Goal: Task Accomplishment & Management: Complete application form

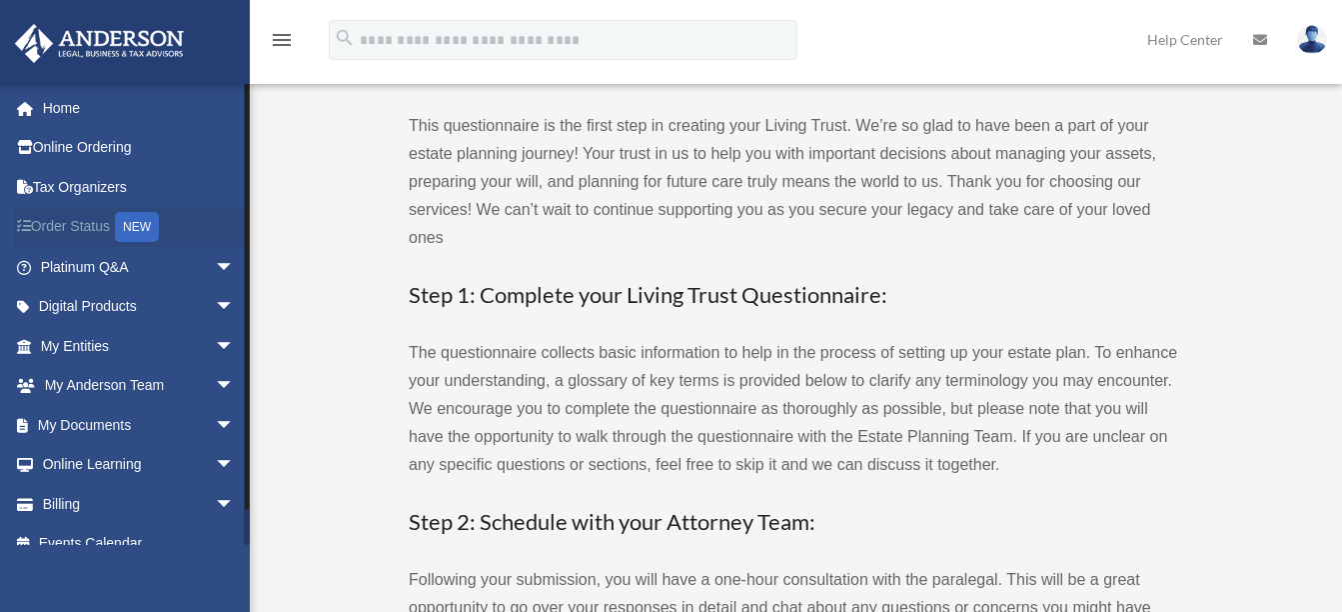
click at [137, 227] on div "NEW" at bounding box center [137, 227] width 44 height 30
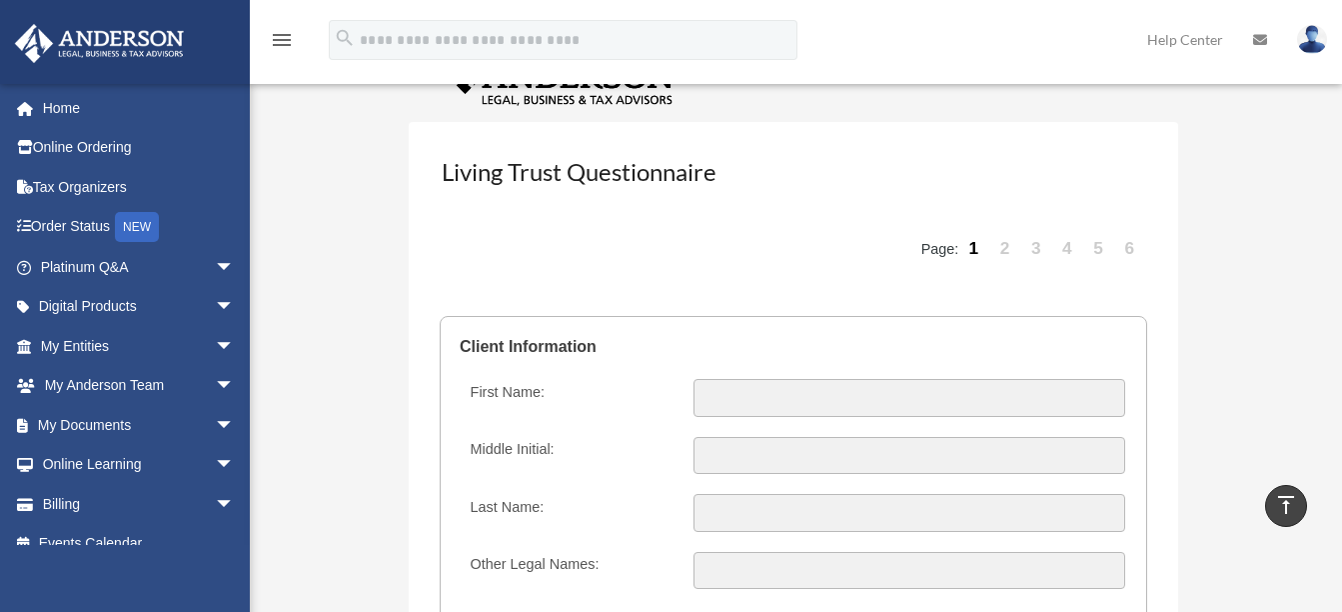
scroll to position [1999, 0]
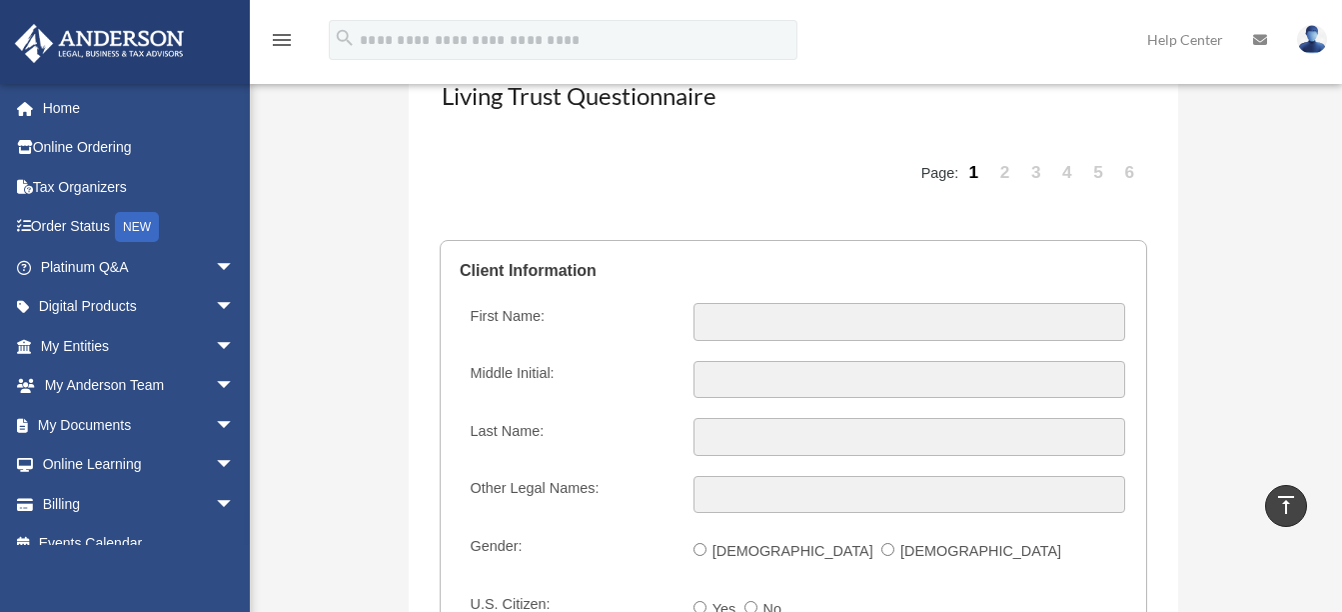
click at [1133, 174] on link "6" at bounding box center [1130, 173] width 28 height 60
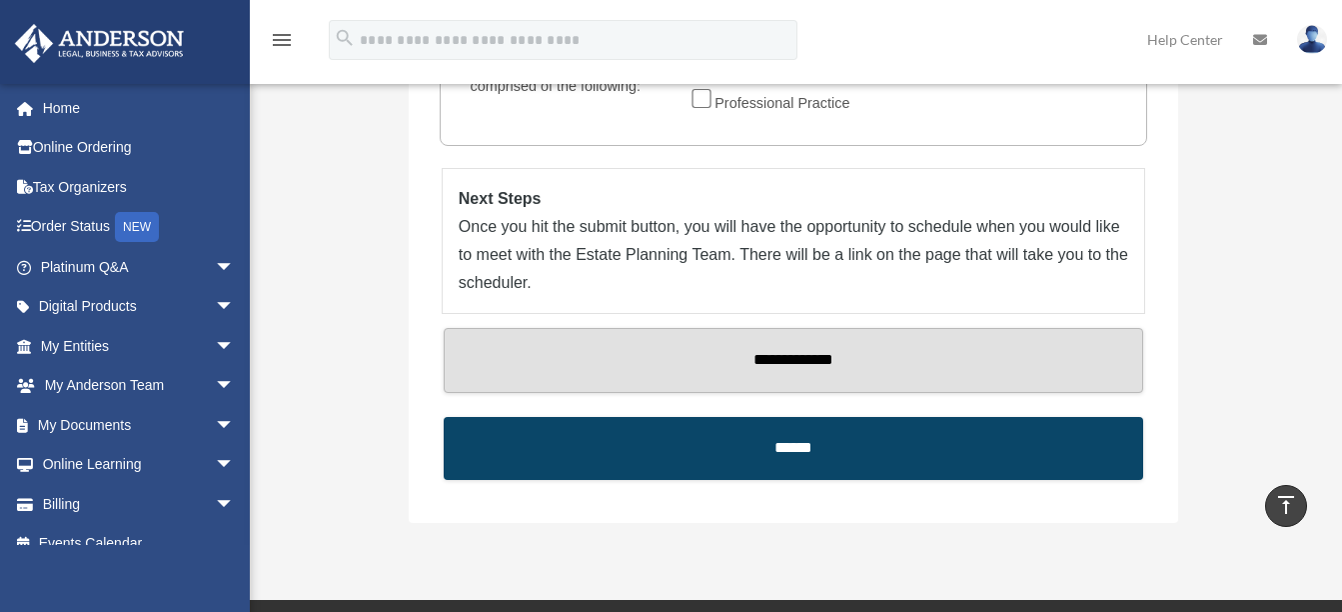
scroll to position [2256, 0]
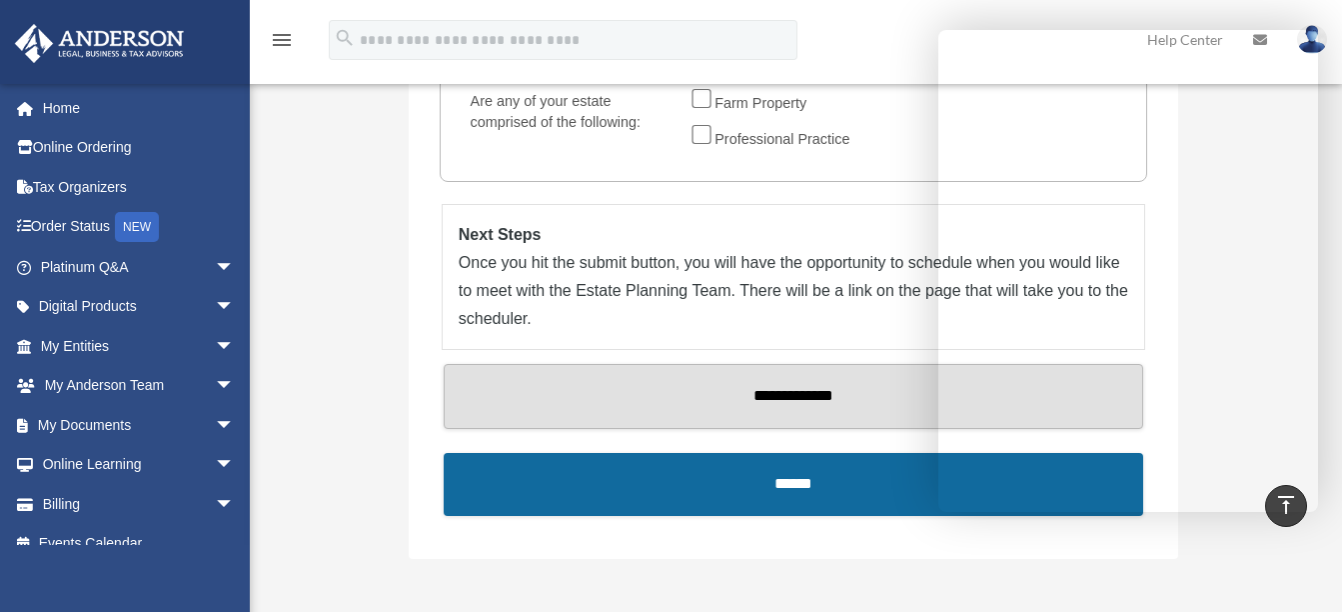
click at [703, 490] on input "******" at bounding box center [794, 484] width 700 height 63
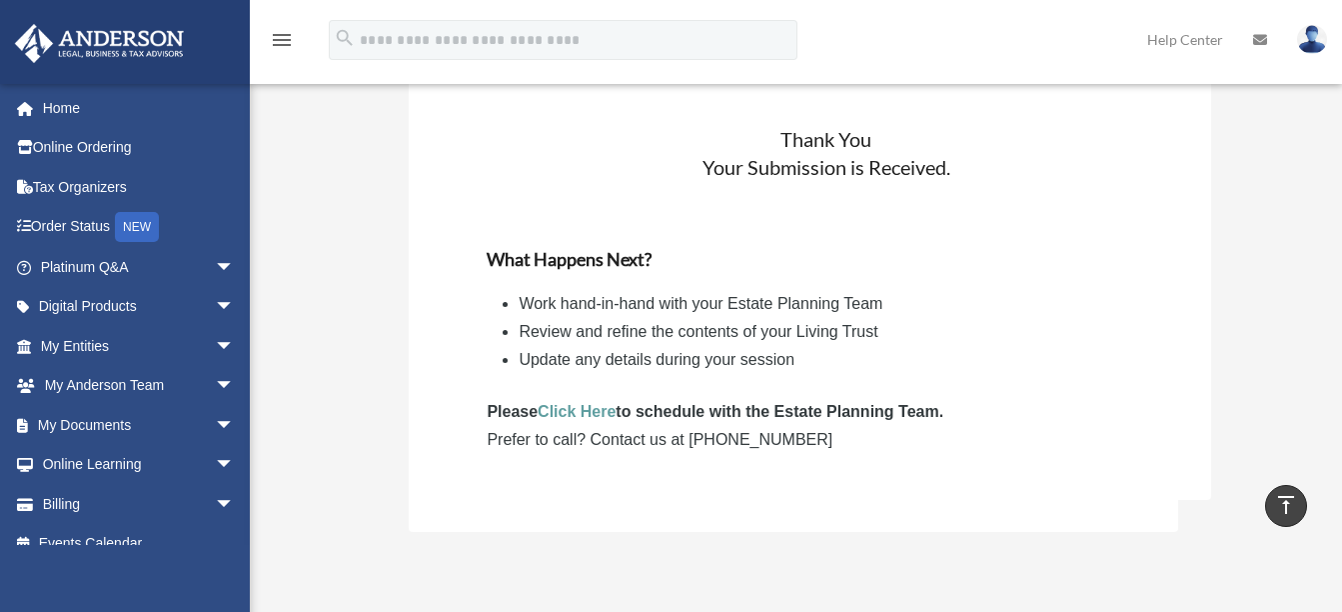
scroll to position [1999, 0]
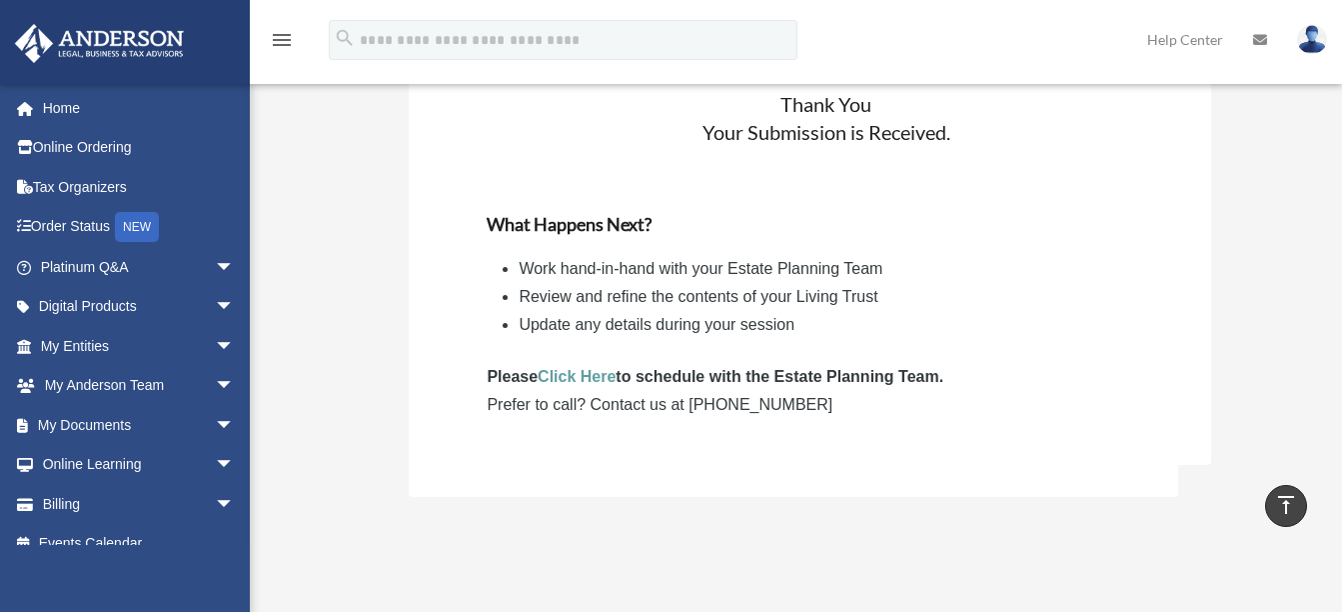
click at [576, 378] on link "Click Here" at bounding box center [577, 376] width 78 height 17
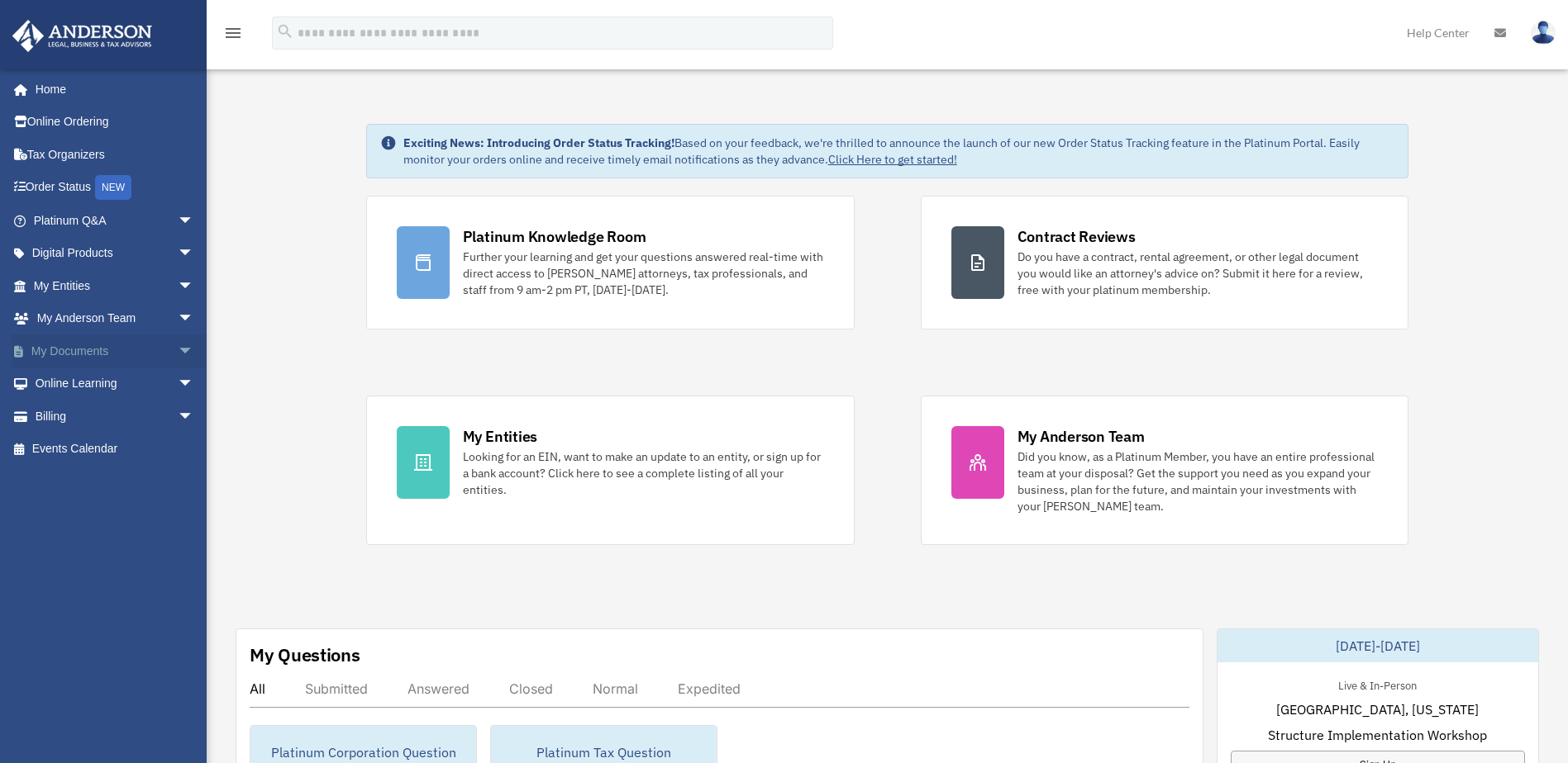
click at [178, 350] on span "arrow_drop_down" at bounding box center [194, 351] width 33 height 34
click at [136, 379] on link "Box" at bounding box center [121, 384] width 196 height 33
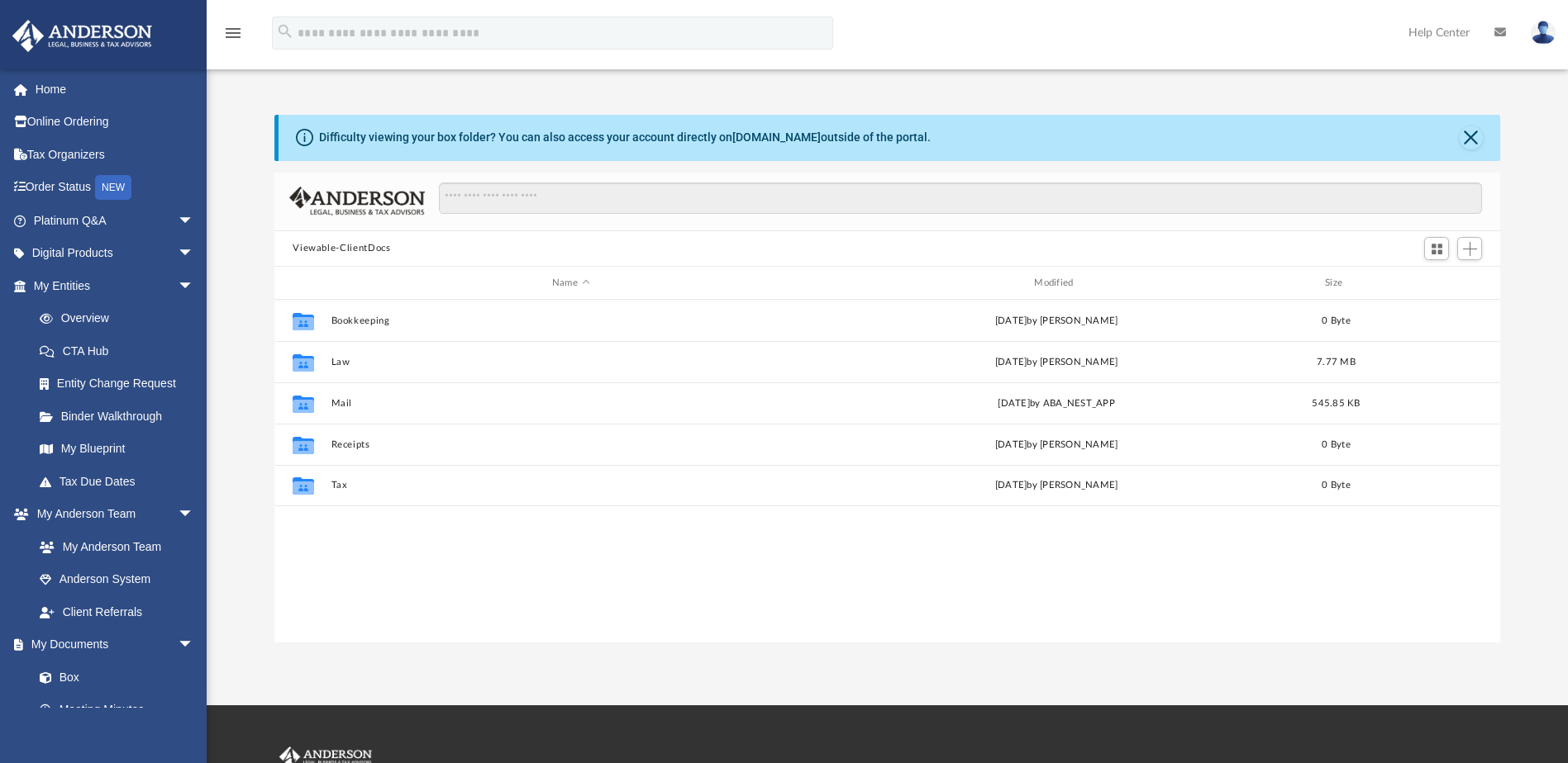
scroll to position [364, 1213]
click at [323, 250] on button "Viewable-ClientDocs" at bounding box center [342, 249] width 98 height 15
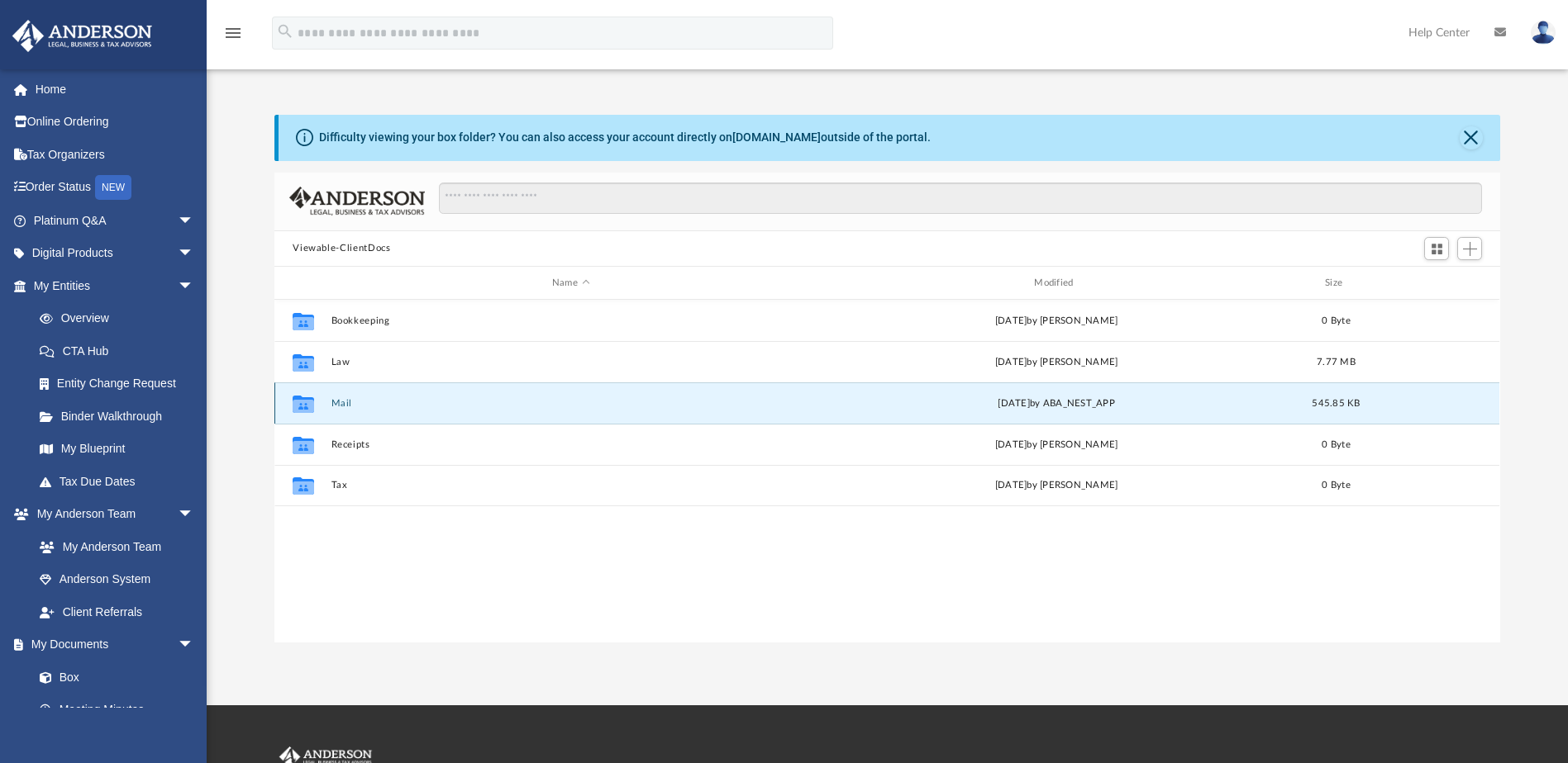
click at [337, 402] on button "Mail" at bounding box center [571, 403] width 479 height 11
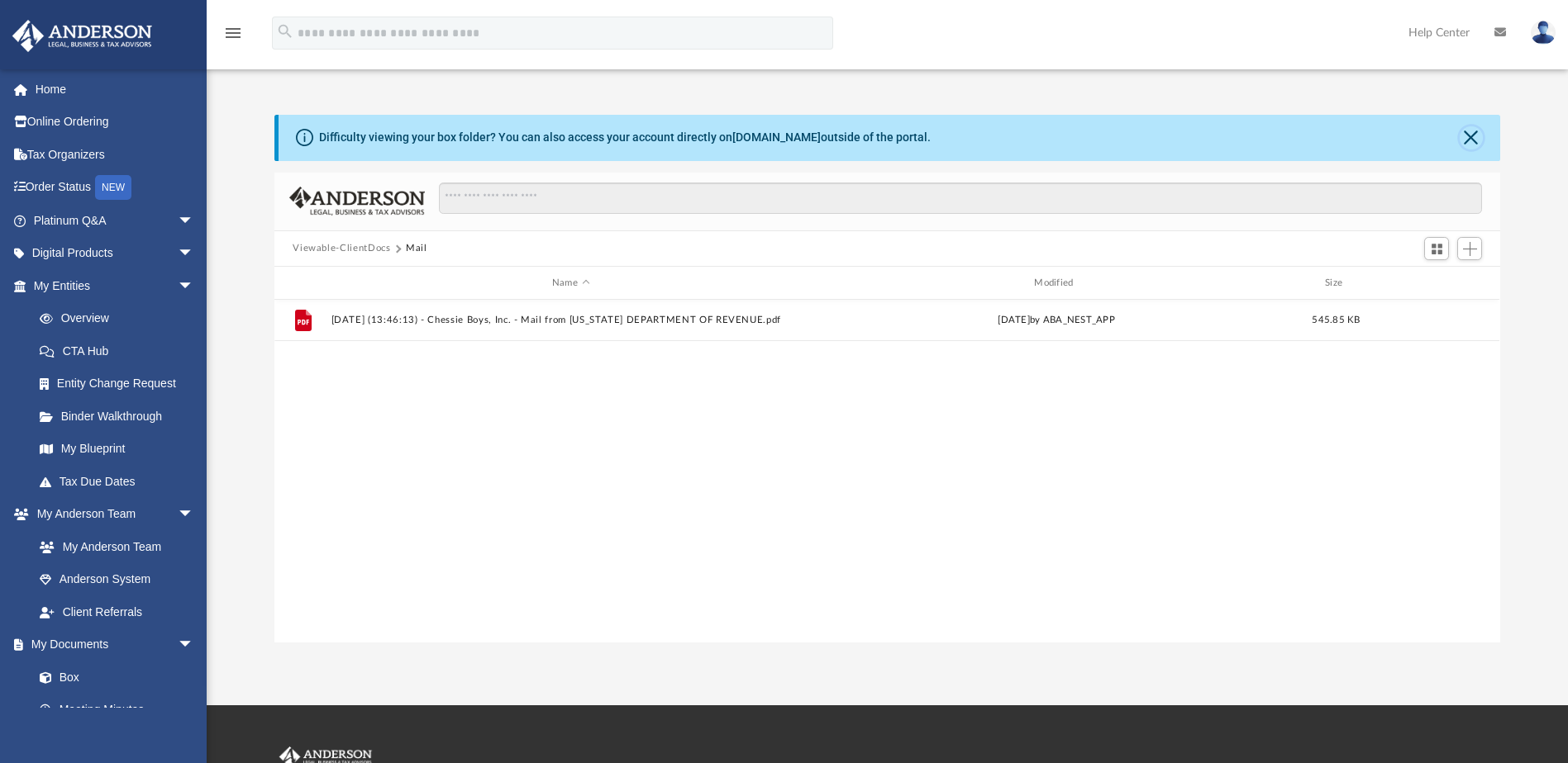
click at [1470, 141] on button "Close" at bounding box center [1471, 138] width 23 height 23
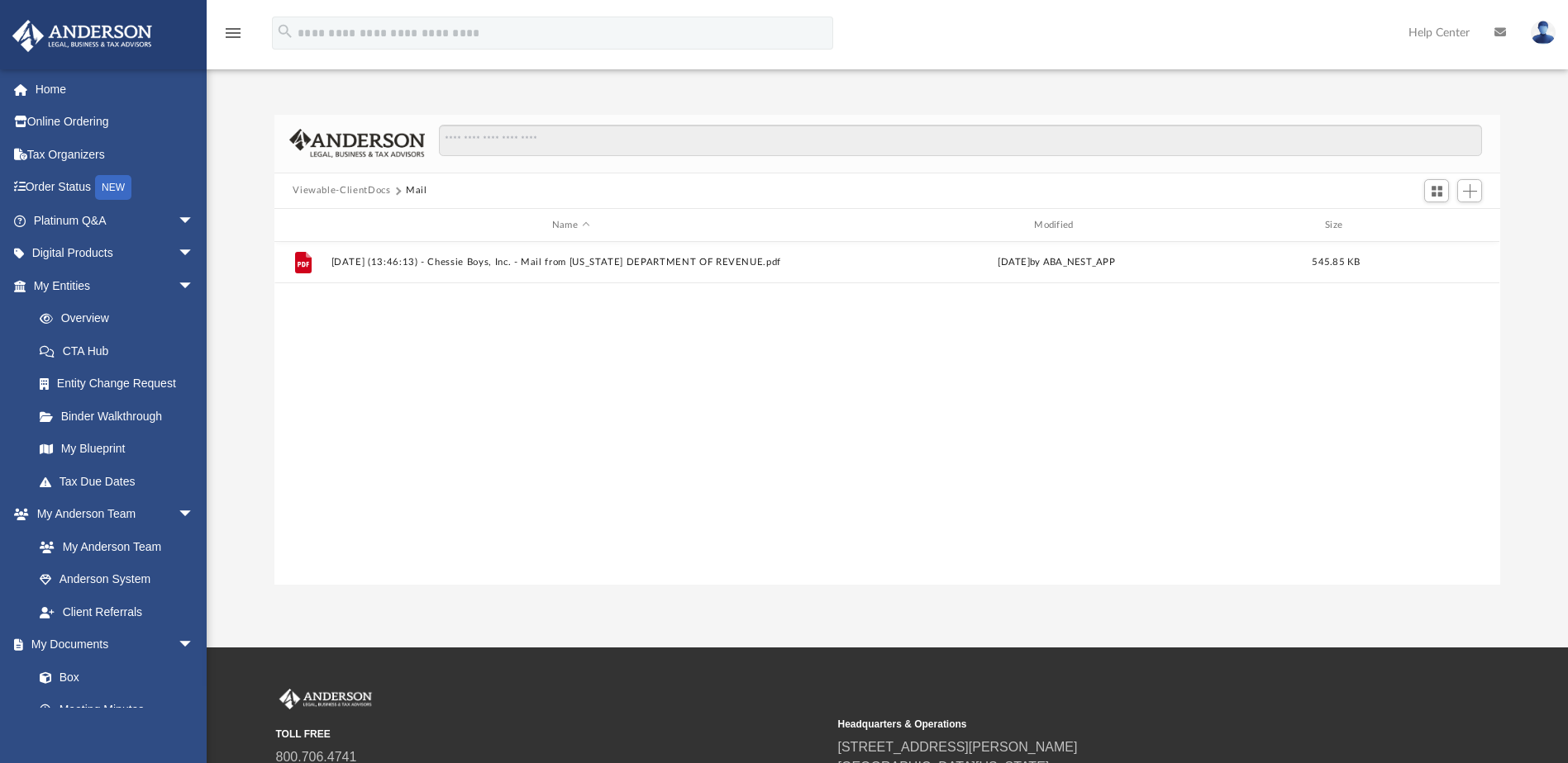
click at [336, 188] on button "Viewable-ClientDocs" at bounding box center [342, 191] width 98 height 15
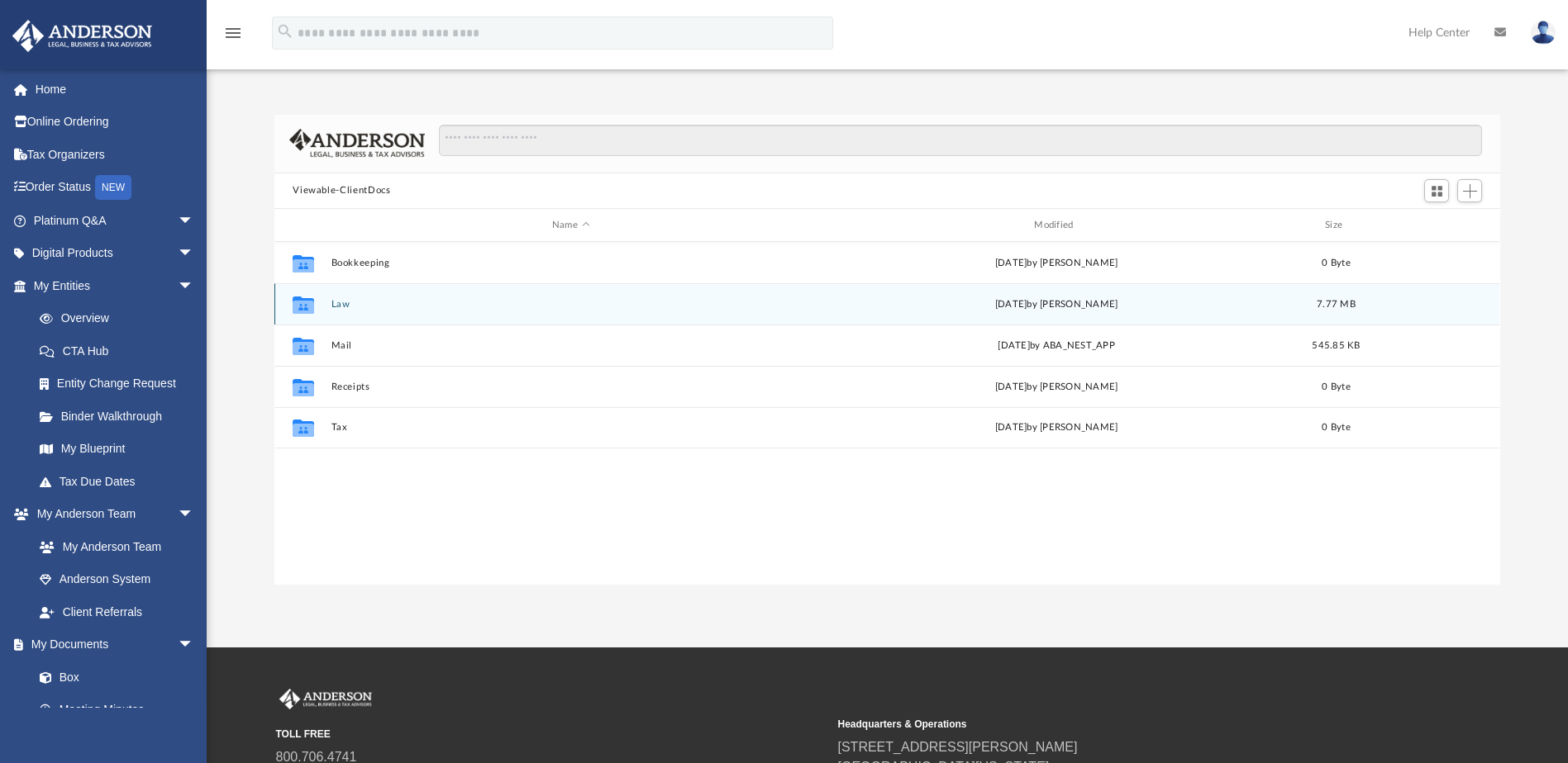
click at [351, 300] on button "Law" at bounding box center [571, 304] width 479 height 11
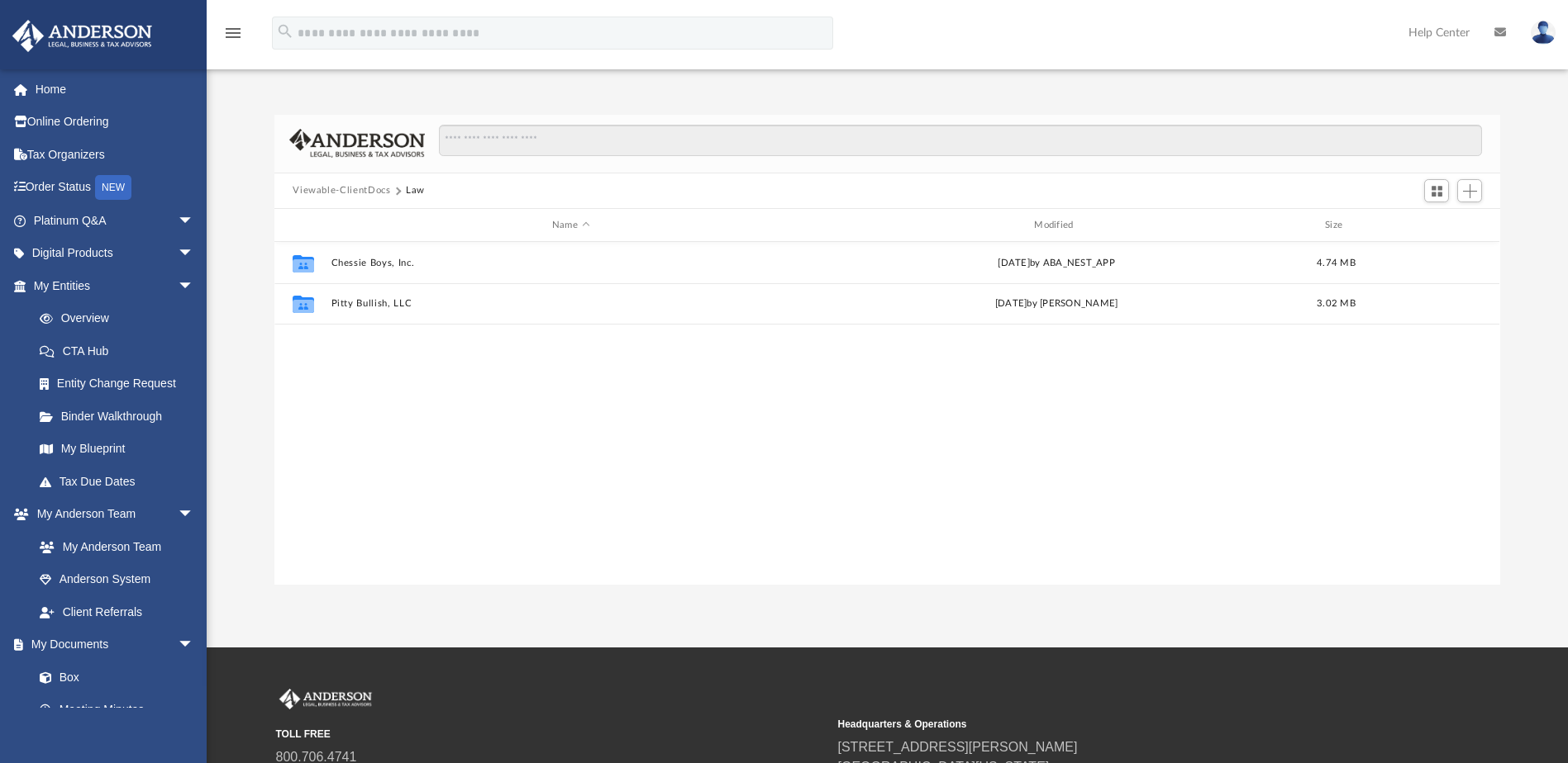
click at [344, 189] on button "Viewable-ClientDocs" at bounding box center [342, 191] width 98 height 15
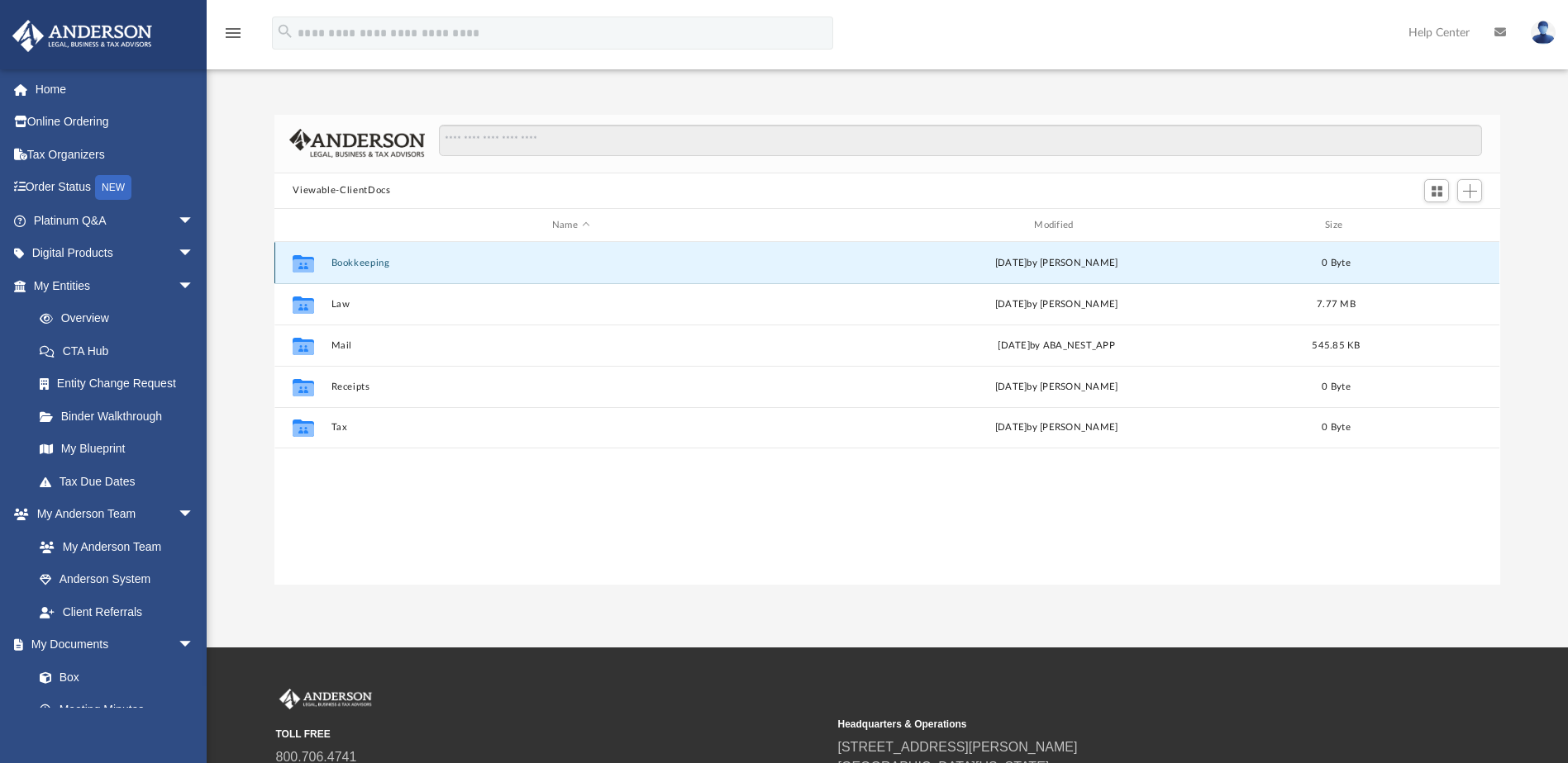
click at [336, 264] on button "Bookkeeping" at bounding box center [571, 263] width 479 height 11
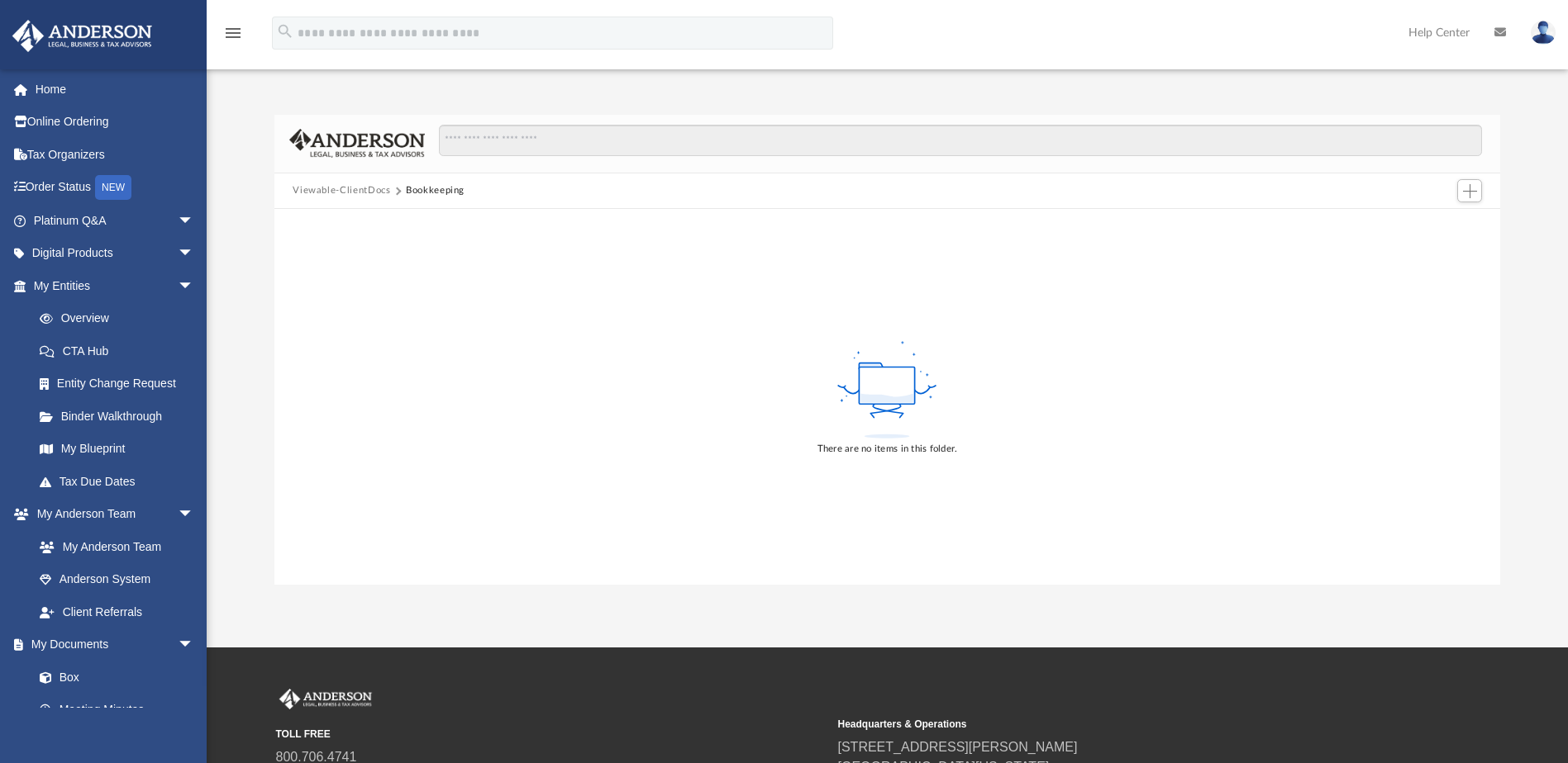
click at [346, 188] on button "Viewable-ClientDocs" at bounding box center [342, 191] width 98 height 15
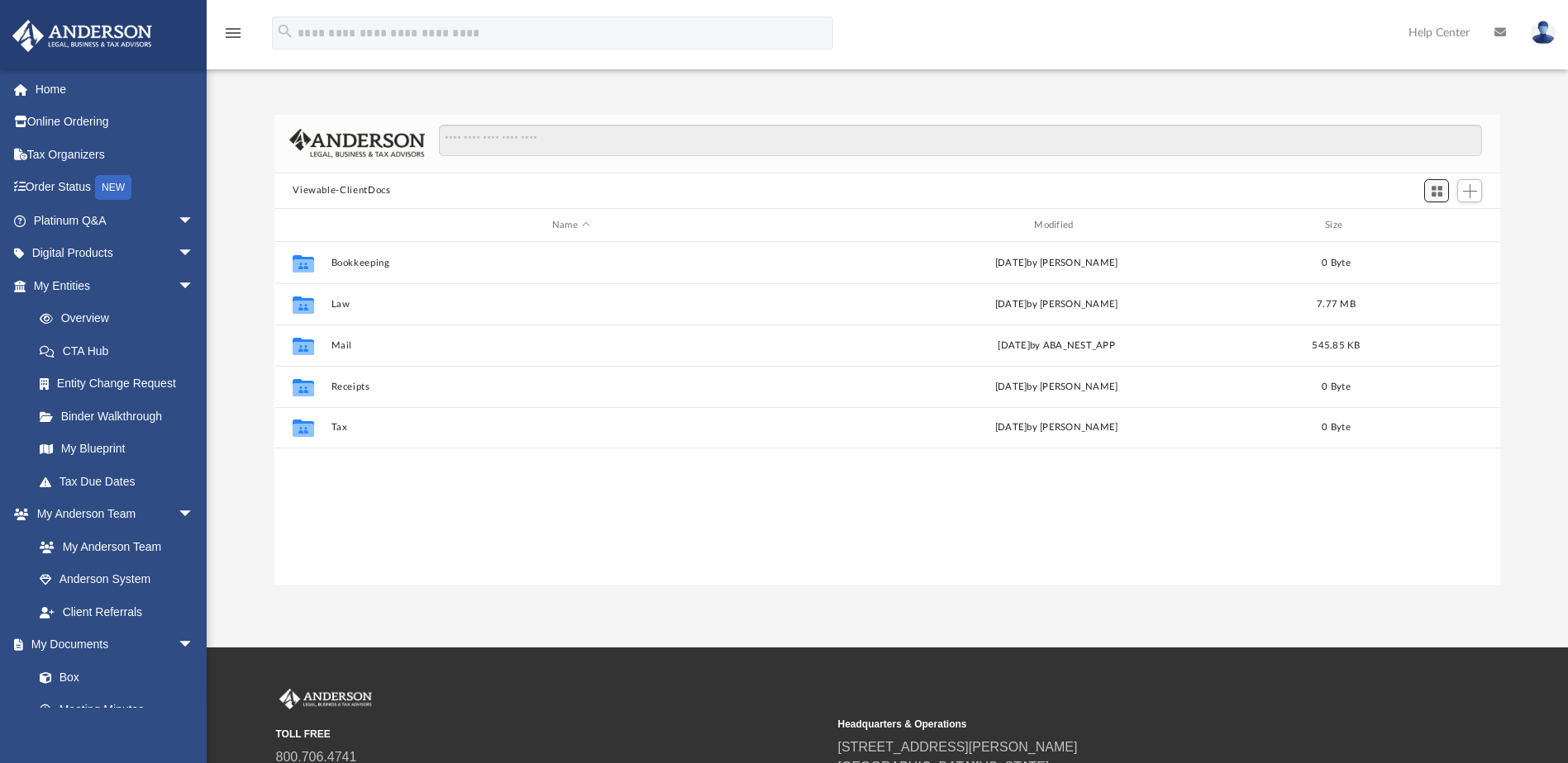
click at [1432, 193] on span "Switch to Grid View" at bounding box center [1437, 191] width 14 height 14
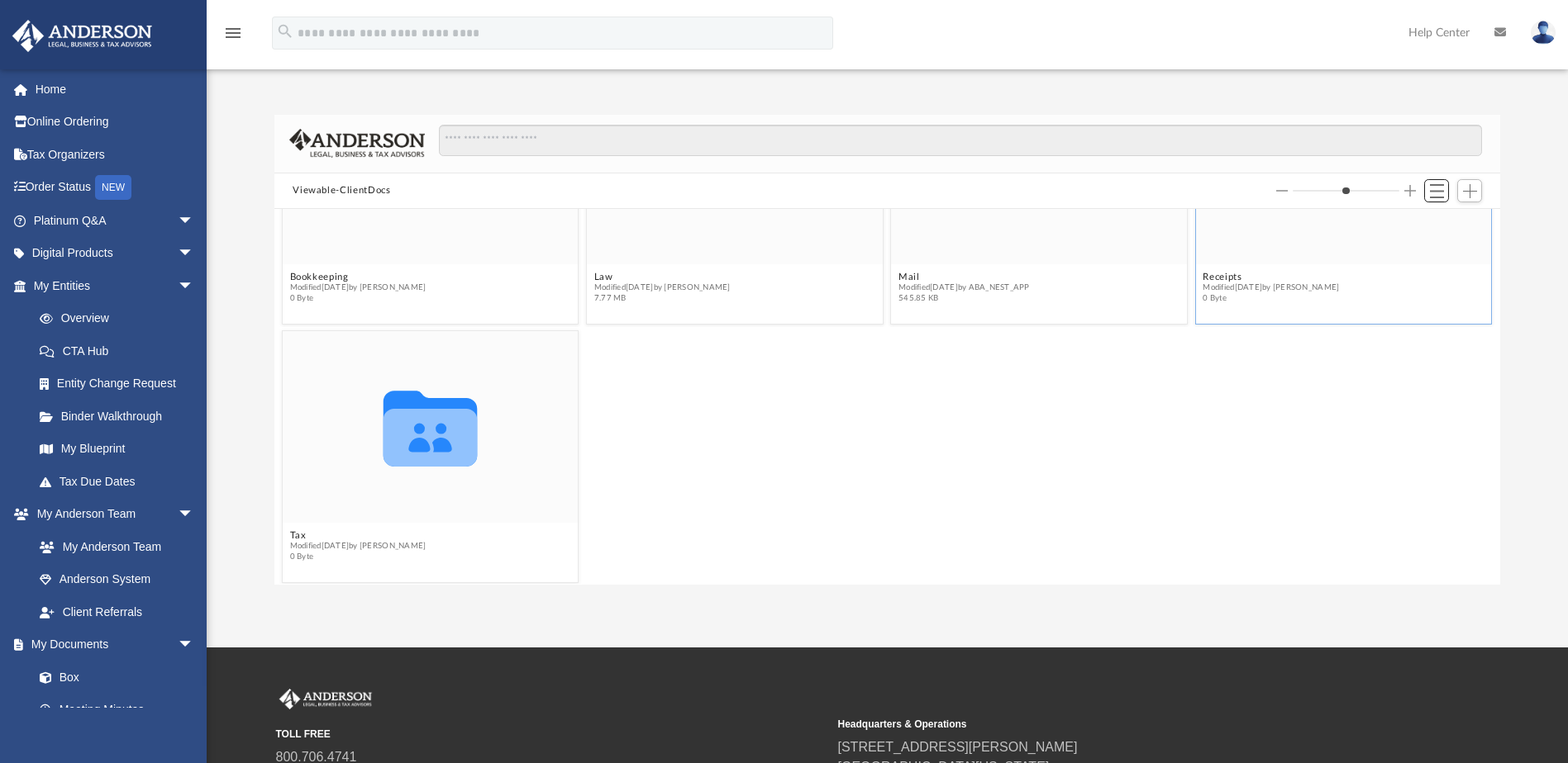
scroll to position [150, 0]
click at [1440, 188] on span "Switch to List View" at bounding box center [1437, 191] width 14 height 14
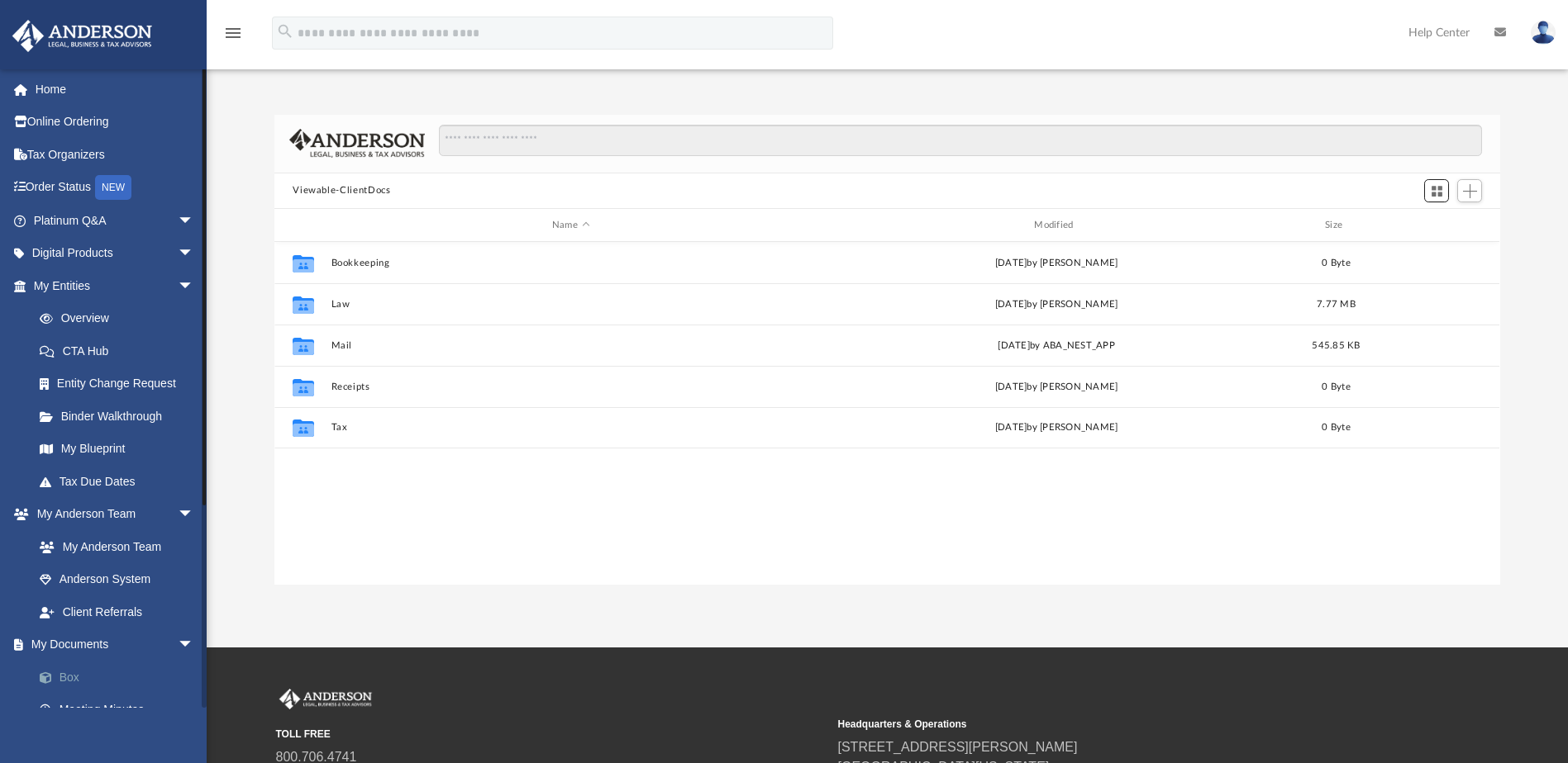
scroll to position [165, 0]
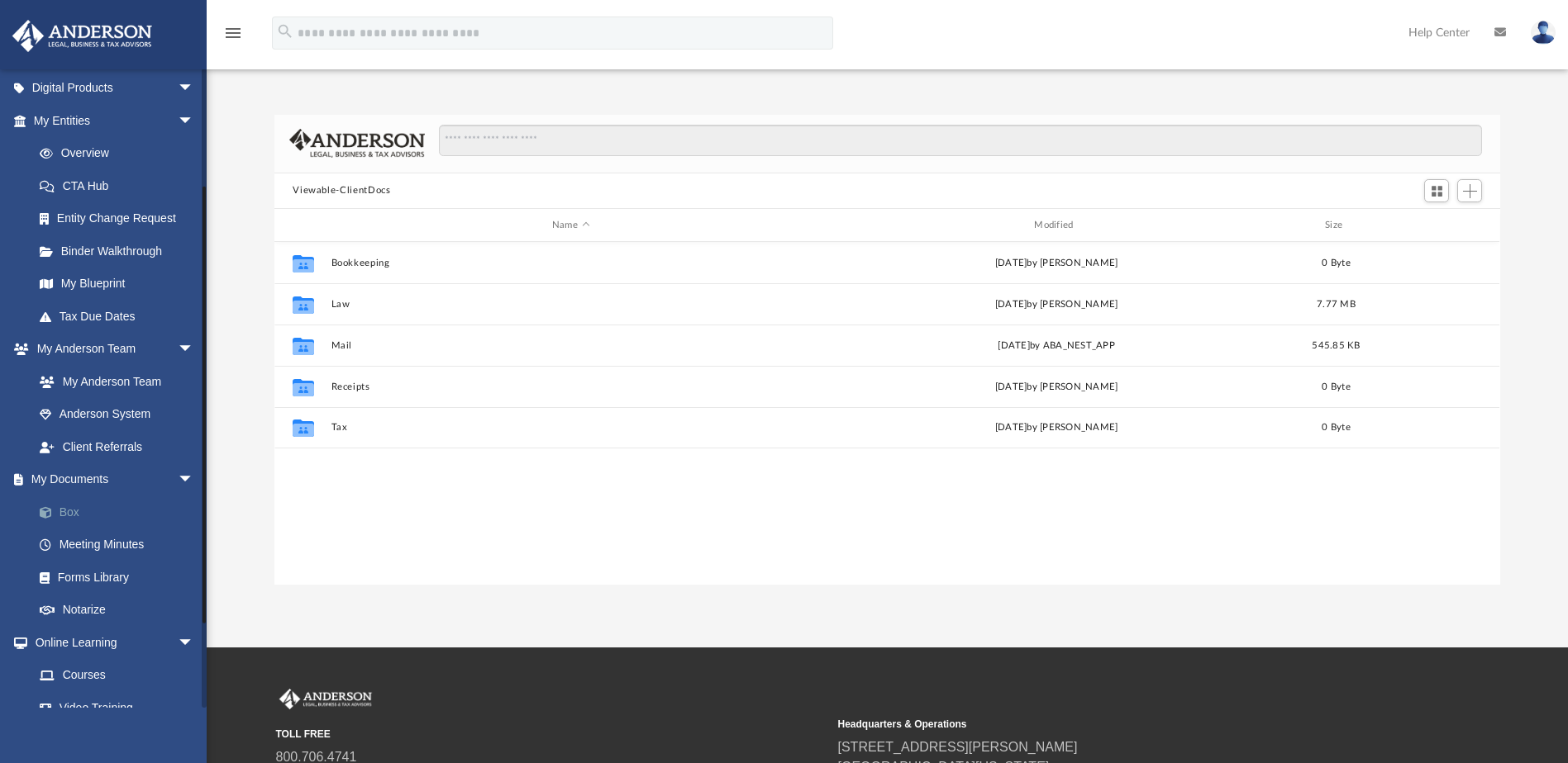
click at [69, 511] on link "Box" at bounding box center [121, 513] width 196 height 33
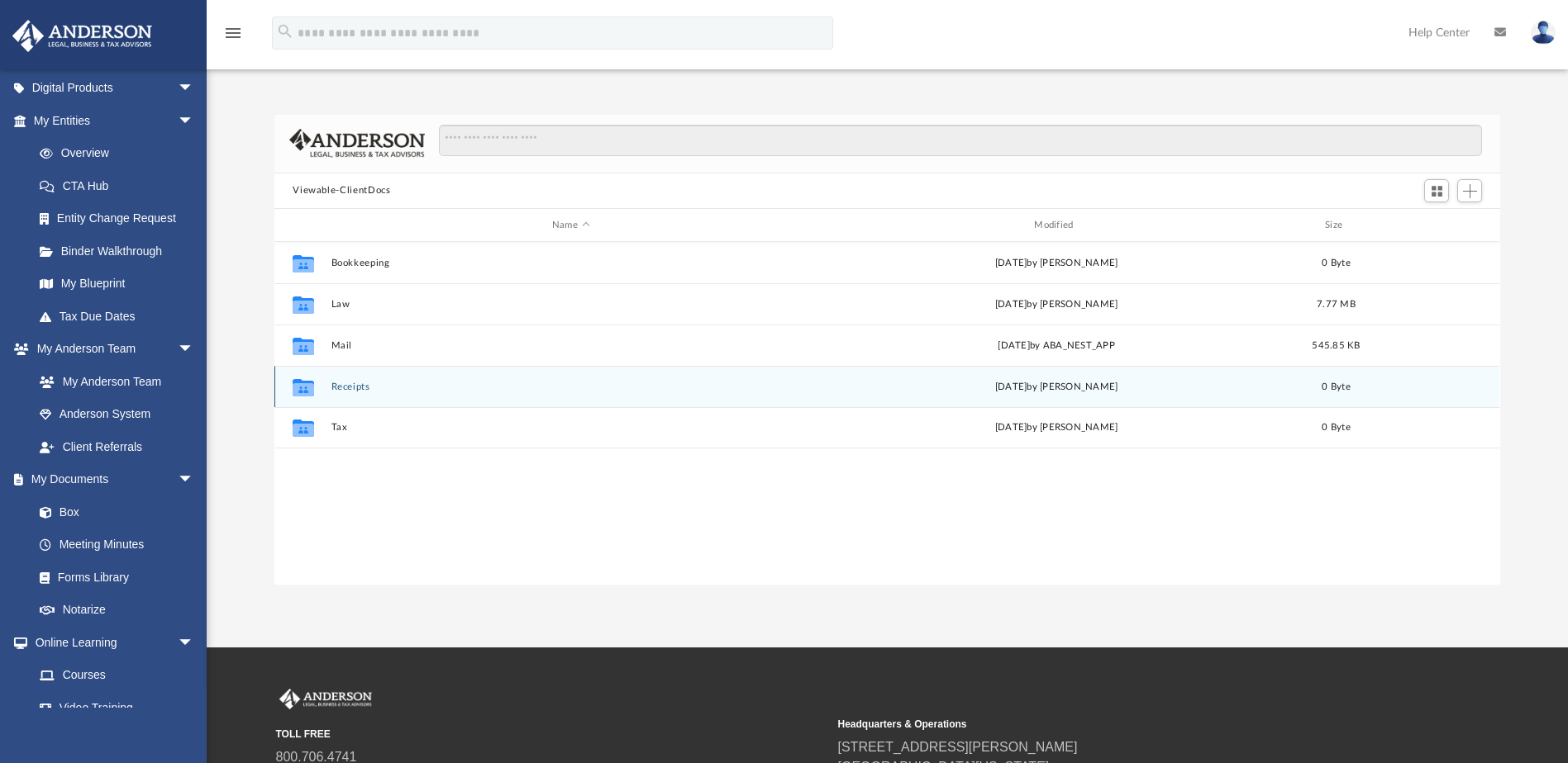
click at [355, 384] on button "Receipts" at bounding box center [571, 387] width 479 height 11
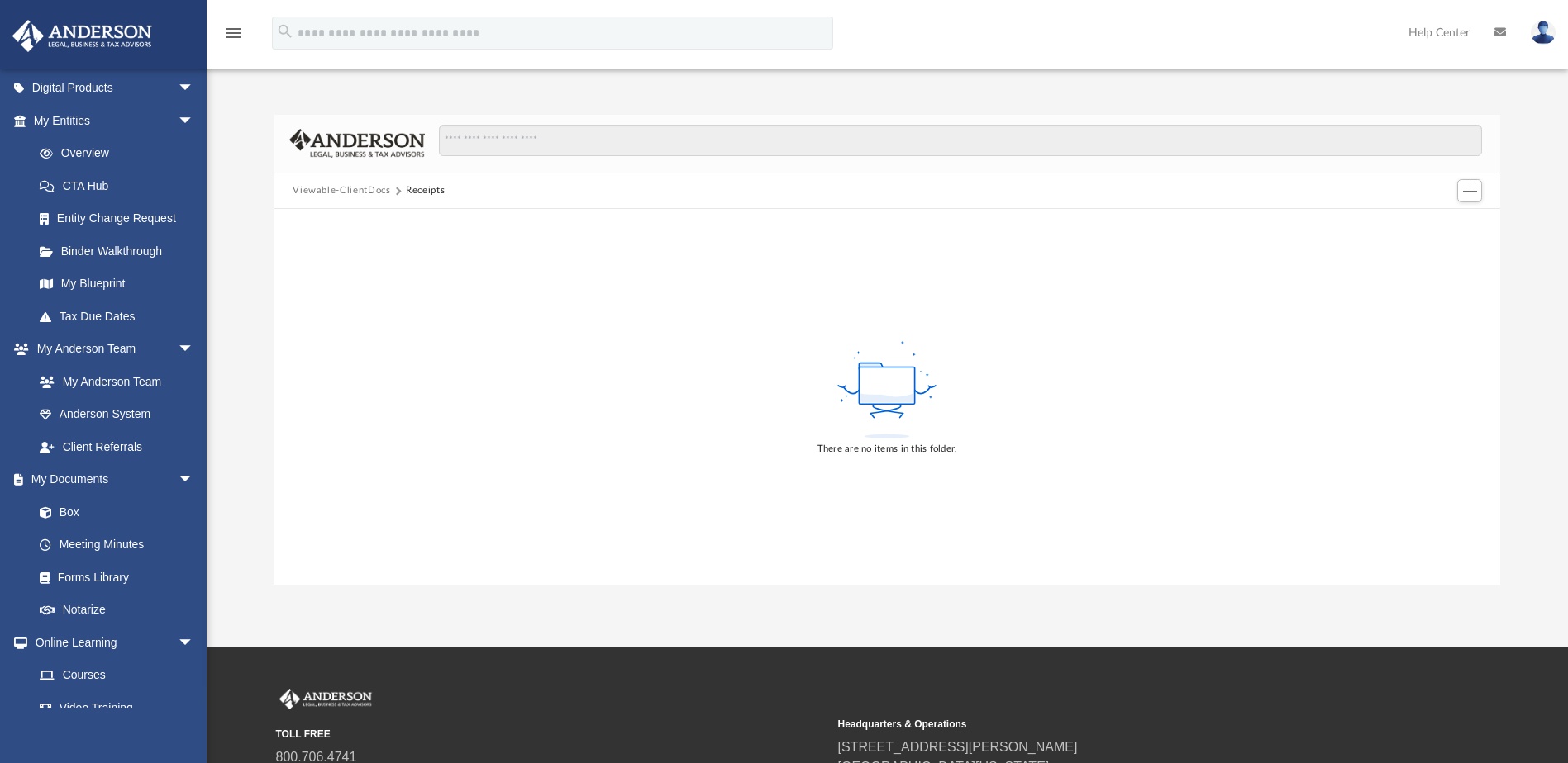
click at [328, 188] on button "Viewable-ClientDocs" at bounding box center [342, 191] width 98 height 15
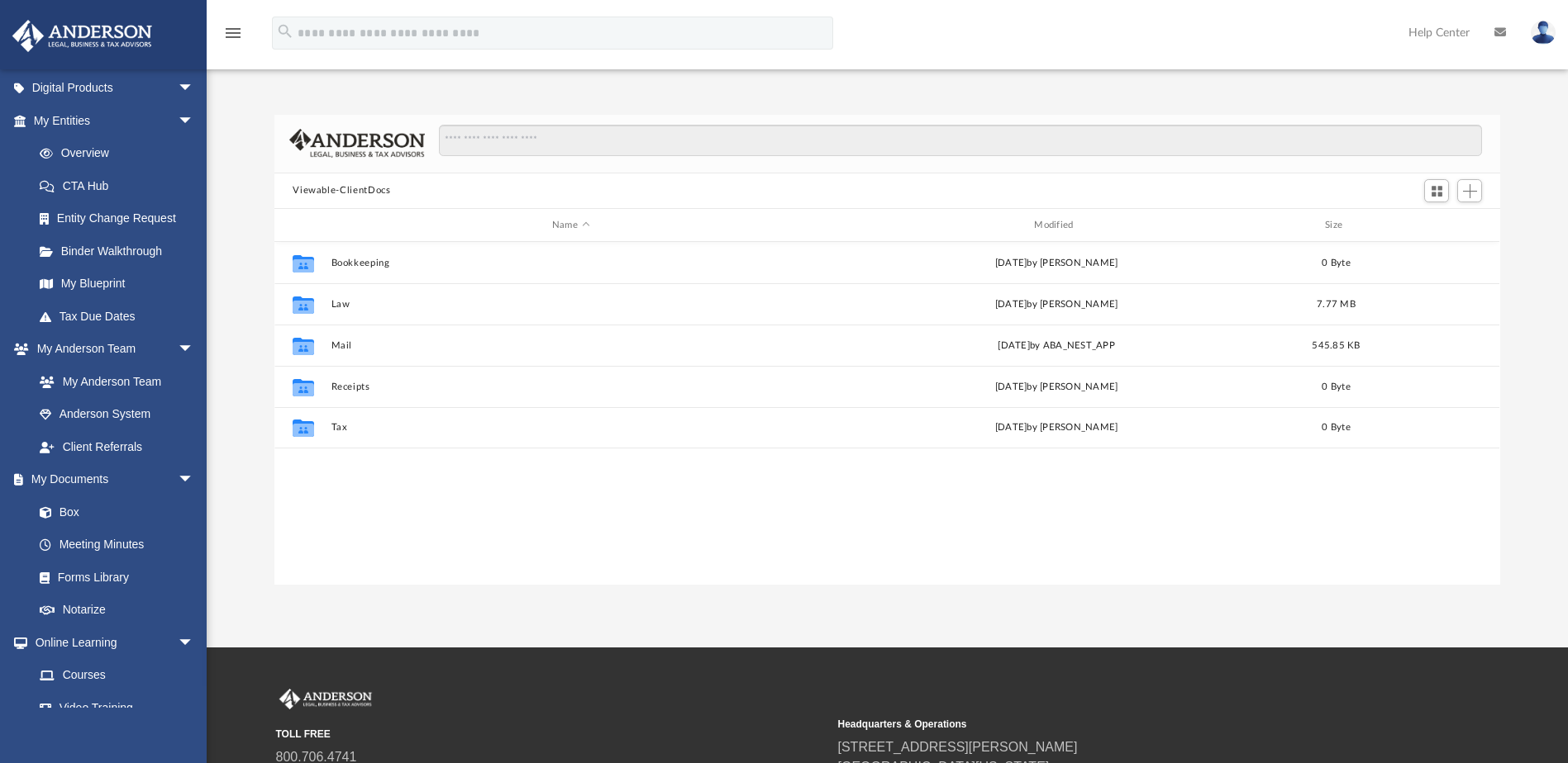
scroll to position [364, 1213]
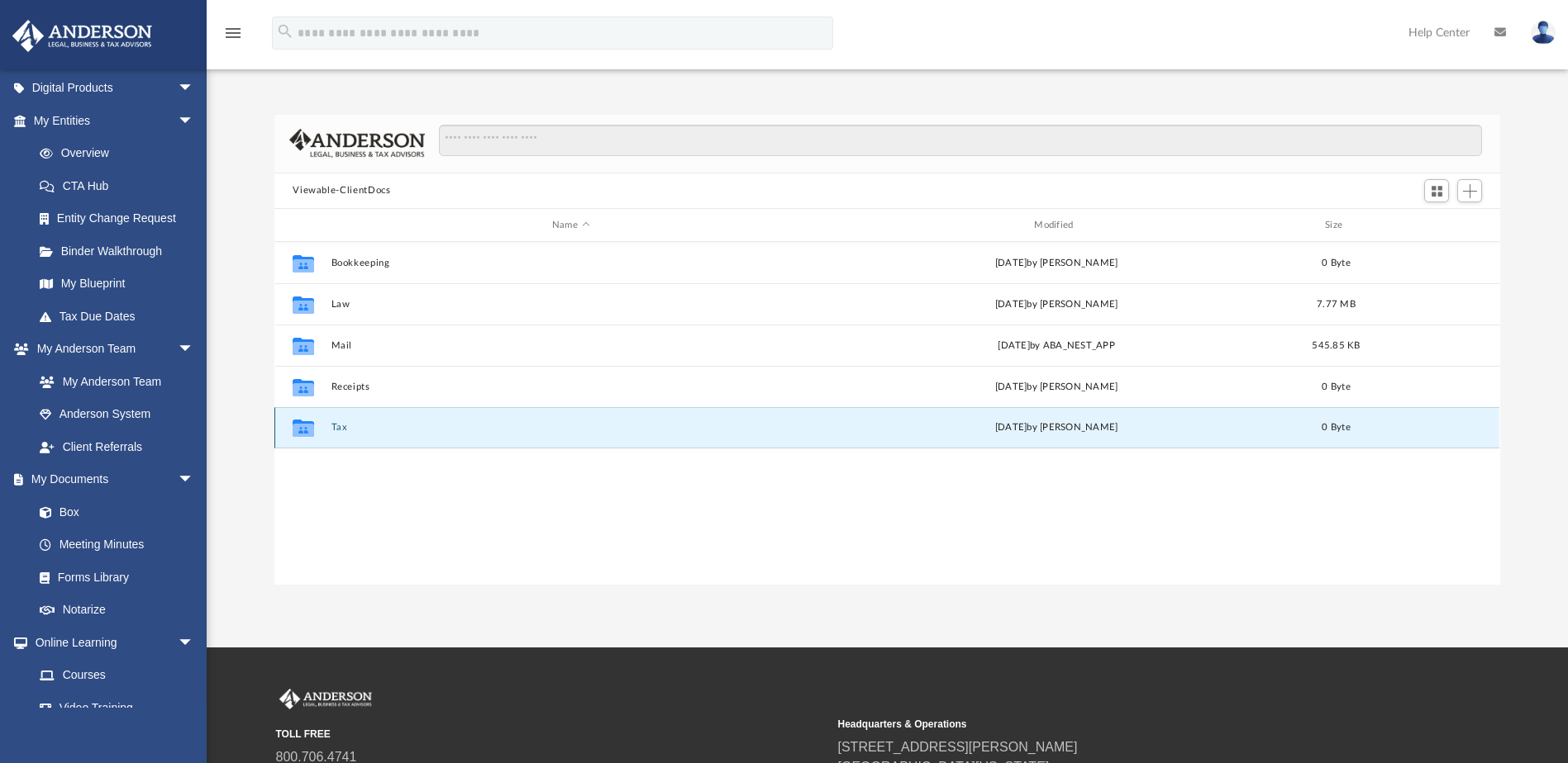
click at [342, 423] on button "Tax" at bounding box center [571, 428] width 479 height 11
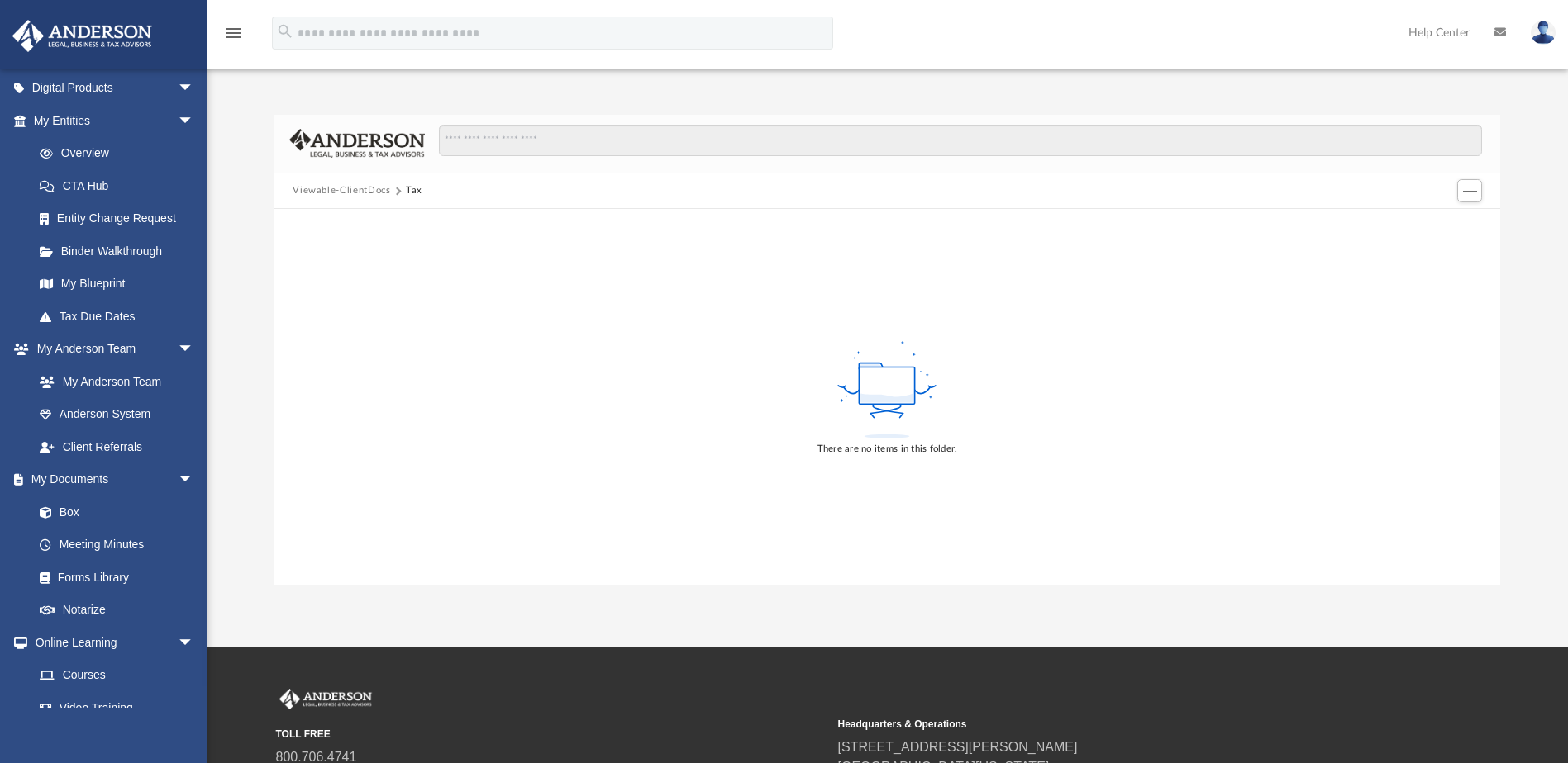
click at [305, 193] on button "Viewable-ClientDocs" at bounding box center [342, 191] width 98 height 15
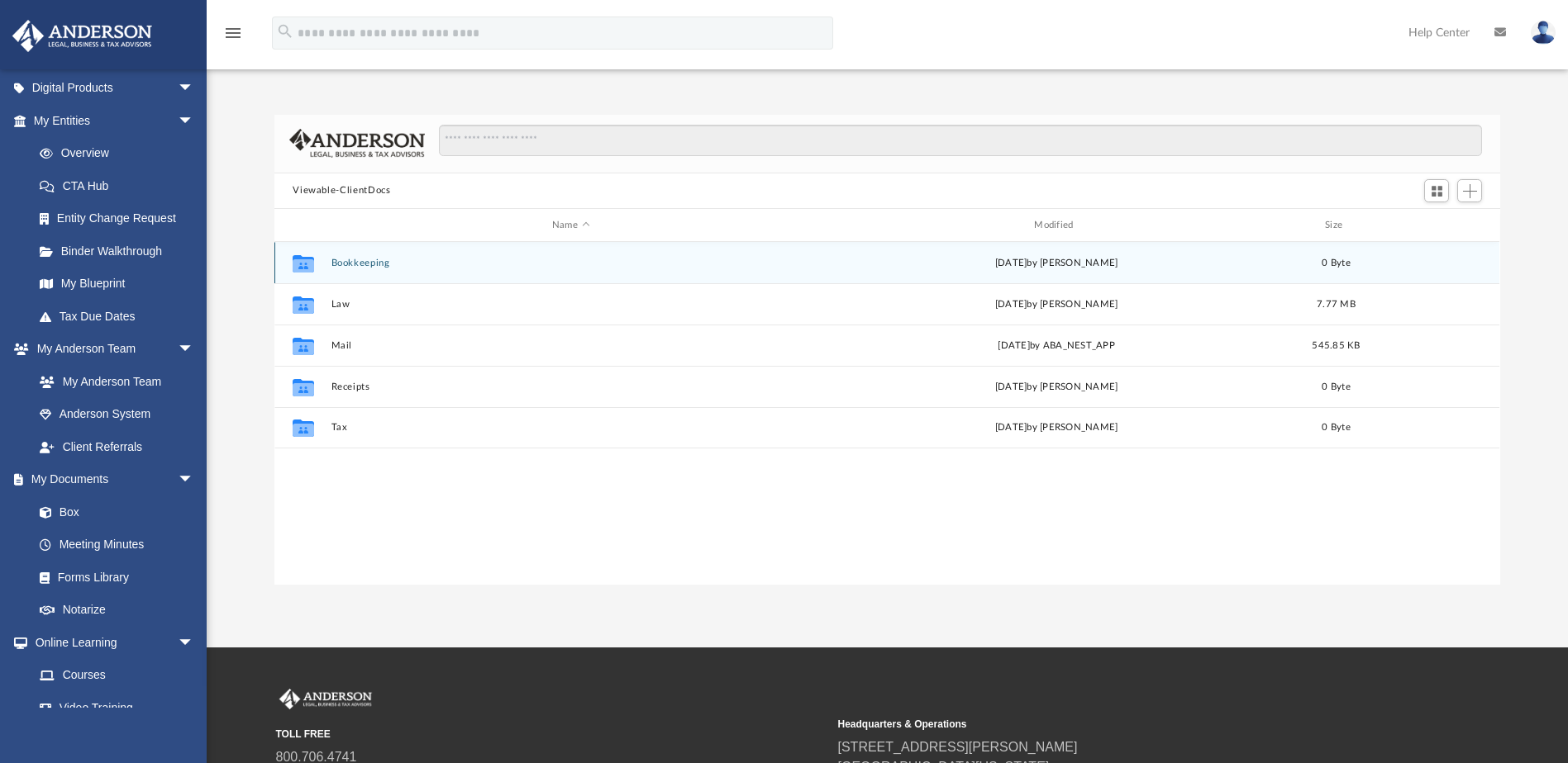
click at [372, 261] on button "Bookkeeping" at bounding box center [571, 263] width 479 height 11
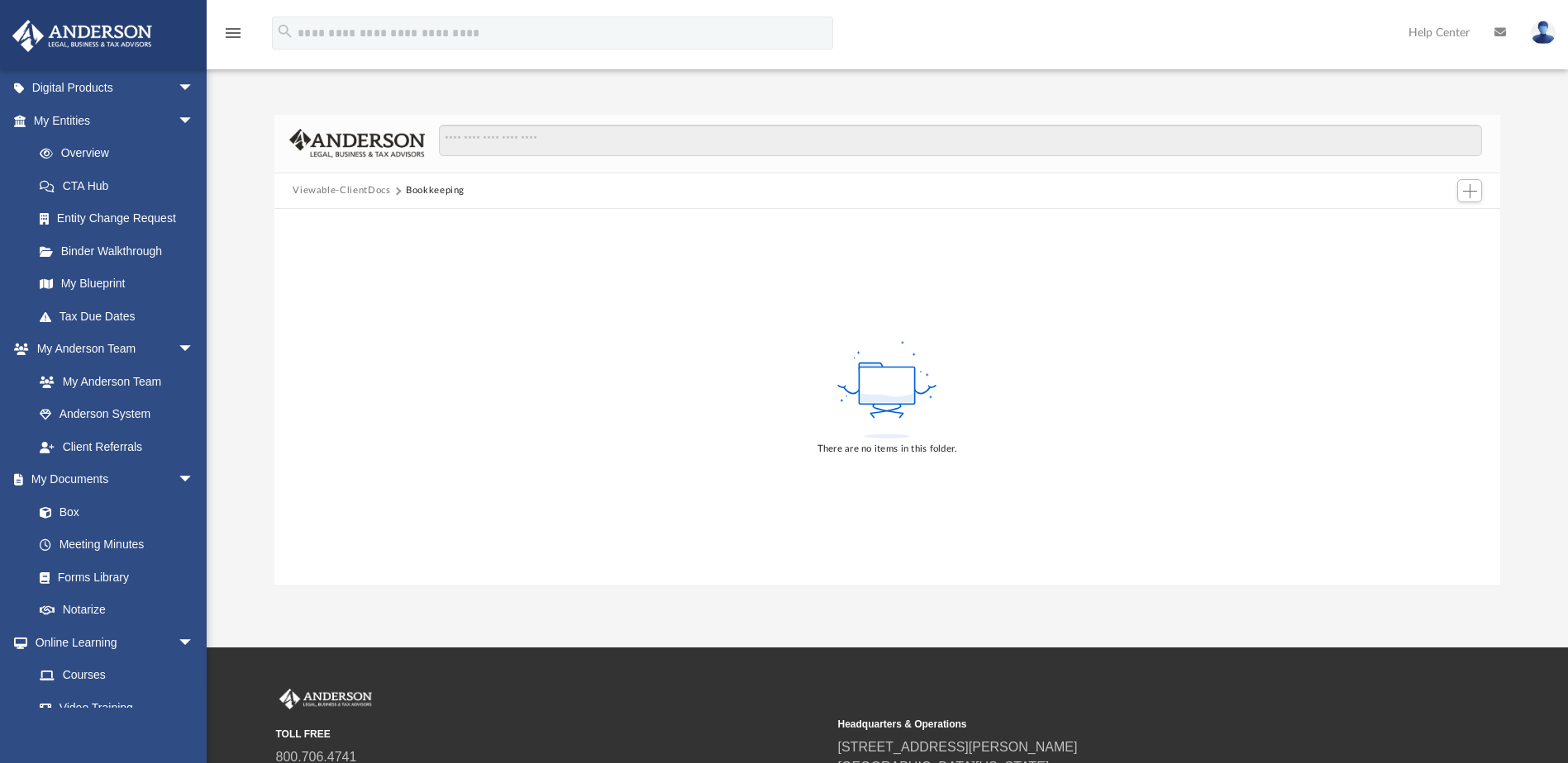
click at [333, 185] on button "Viewable-ClientDocs" at bounding box center [342, 191] width 98 height 15
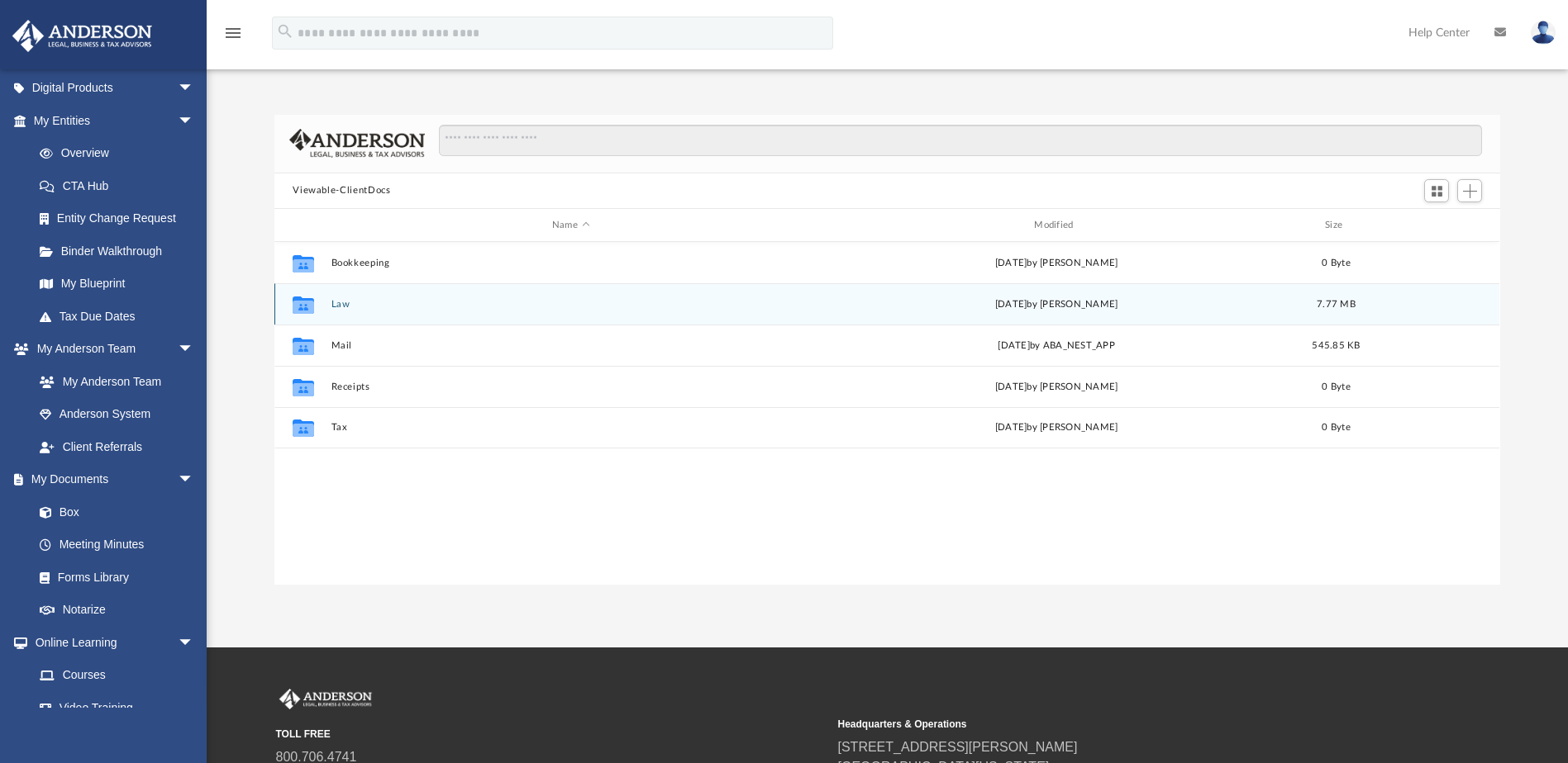
click at [339, 302] on button "Law" at bounding box center [571, 304] width 479 height 11
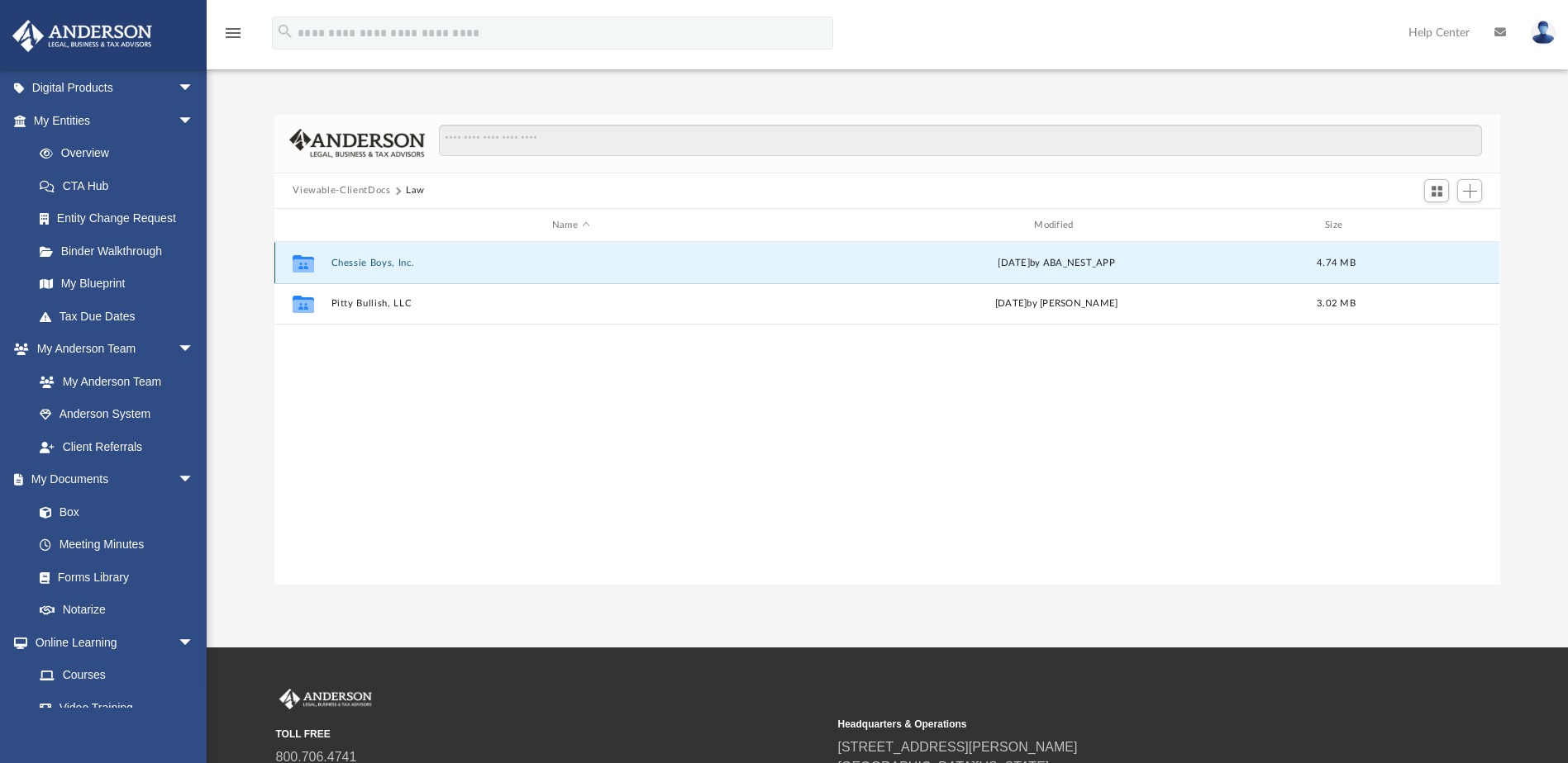
click at [371, 261] on button "Chessie Boys, Inc." at bounding box center [571, 263] width 479 height 11
